Goal: Find specific page/section: Find specific page/section

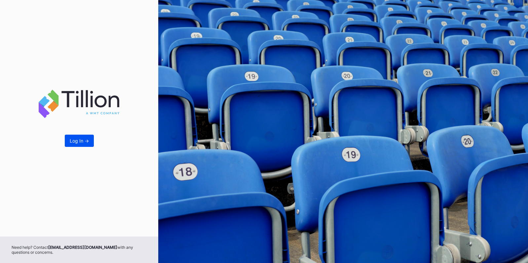
click at [77, 142] on div "Log In ->" at bounding box center [79, 141] width 19 height 6
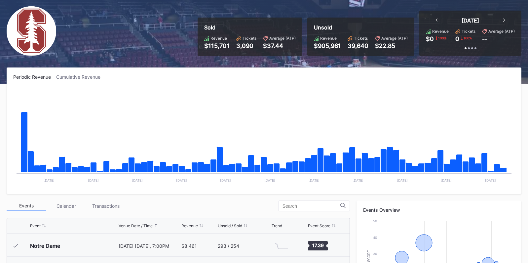
scroll to position [47, 0]
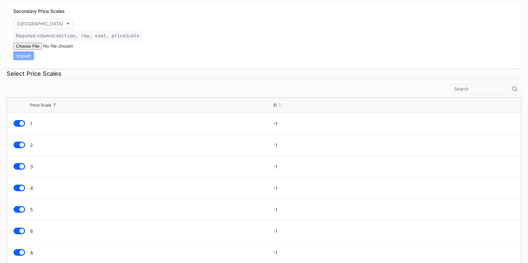
scroll to position [169, 0]
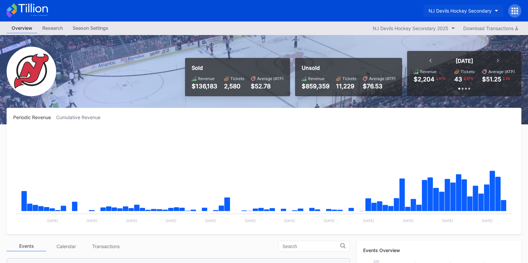
scroll to position [64, 0]
click at [456, 12] on div "NJ Devils Hockey Secondary" at bounding box center [460, 11] width 63 height 6
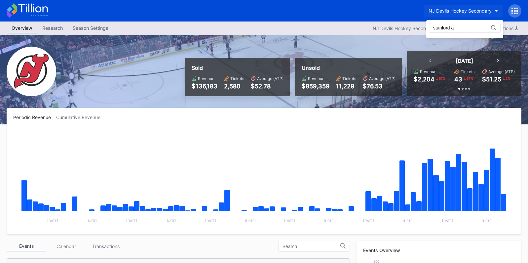
scroll to position [0, 0]
type input "stanford"
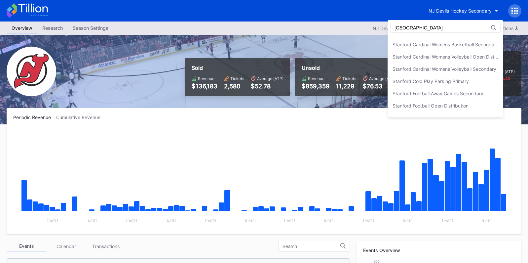
scroll to position [92, 0]
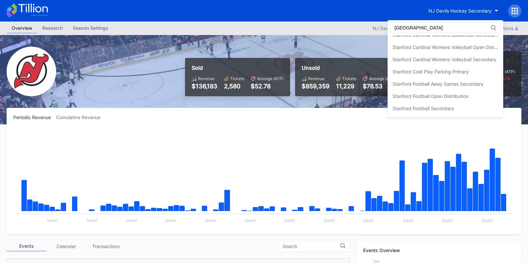
click at [399, 28] on input "stanford" at bounding box center [424, 27] width 58 height 5
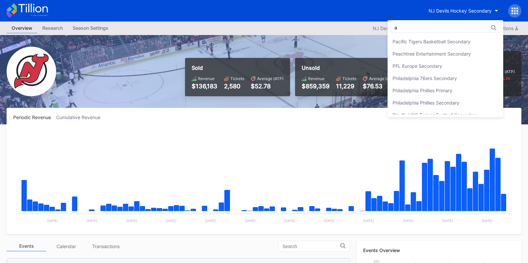
scroll to position [0, 0]
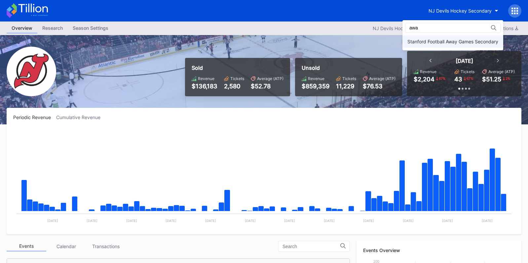
type input "awa"
click at [412, 40] on div "Stanford Football Away Games Secondary" at bounding box center [453, 42] width 91 height 6
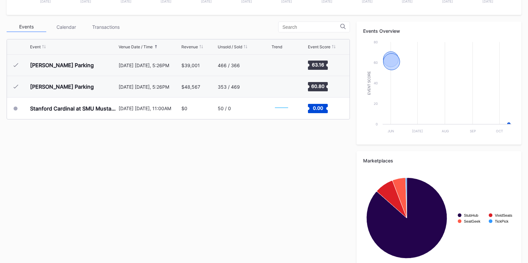
scroll to position [219, 0]
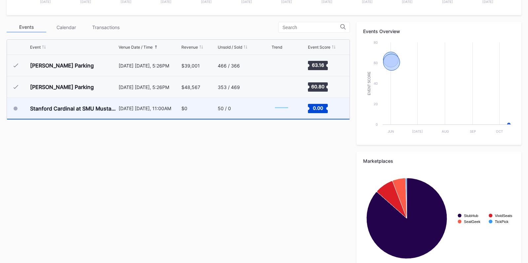
click at [221, 111] on div "50 / 0" at bounding box center [244, 108] width 52 height 21
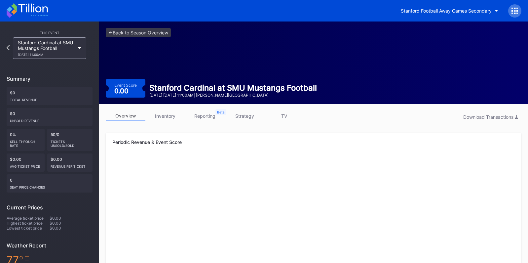
click at [178, 114] on link "inventory" at bounding box center [165, 116] width 40 height 10
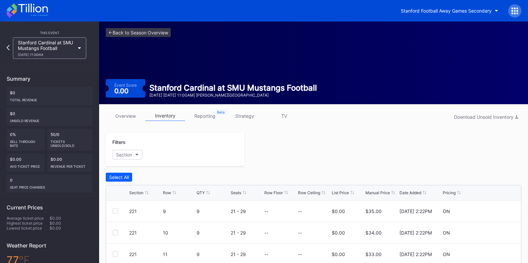
click at [208, 120] on link "reporting" at bounding box center [205, 116] width 40 height 10
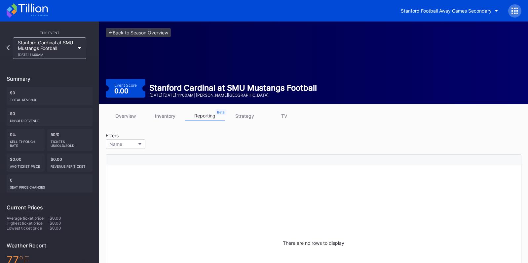
click at [244, 117] on link "strategy" at bounding box center [245, 116] width 40 height 10
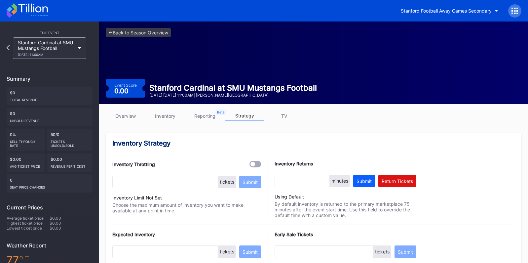
click at [287, 117] on link "TV" at bounding box center [284, 116] width 40 height 10
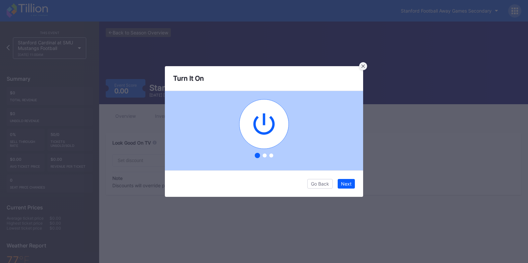
click at [364, 66] on icon at bounding box center [363, 65] width 3 height 3
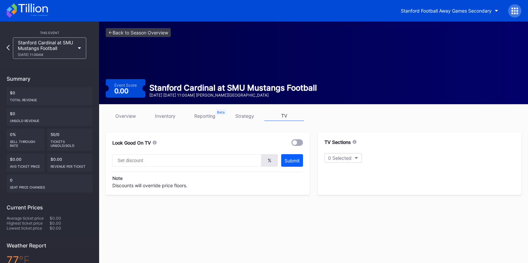
click at [33, 21] on div "This Event Stanford Cardinal at SMU Mustangs Football 10/11 Saturday 11:00AM Su…" at bounding box center [49, 192] width 99 height 342
click at [34, 8] on icon at bounding box center [32, 8] width 29 height 9
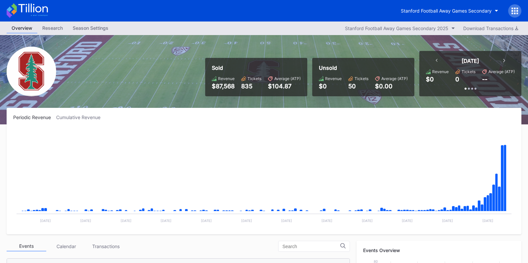
click at [98, 29] on div "Season Settings" at bounding box center [91, 28] width 46 height 10
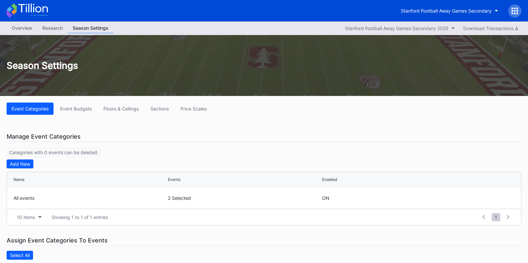
click at [26, 30] on div "Overview" at bounding box center [22, 28] width 31 height 10
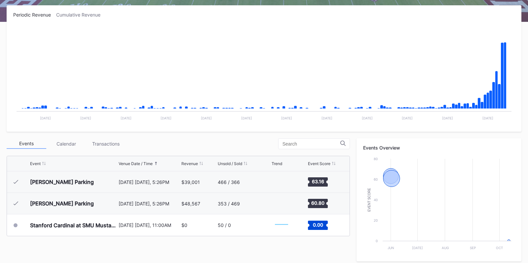
scroll to position [165, 0]
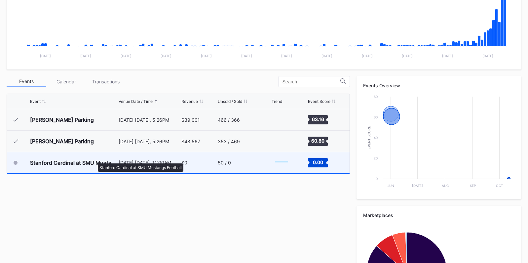
click at [95, 160] on div "Stanford Cardinal at SMU Mustangs Football" at bounding box center [73, 162] width 87 height 7
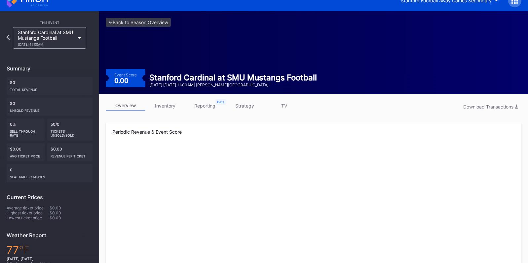
scroll to position [15, 0]
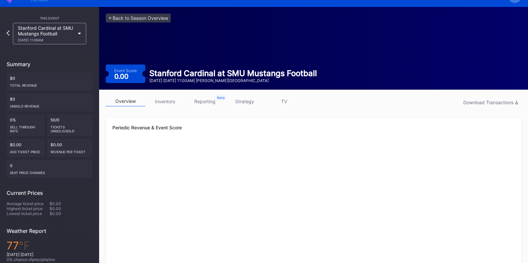
click at [174, 102] on link "inventory" at bounding box center [165, 101] width 40 height 10
